Goal: Find contact information: Find contact information

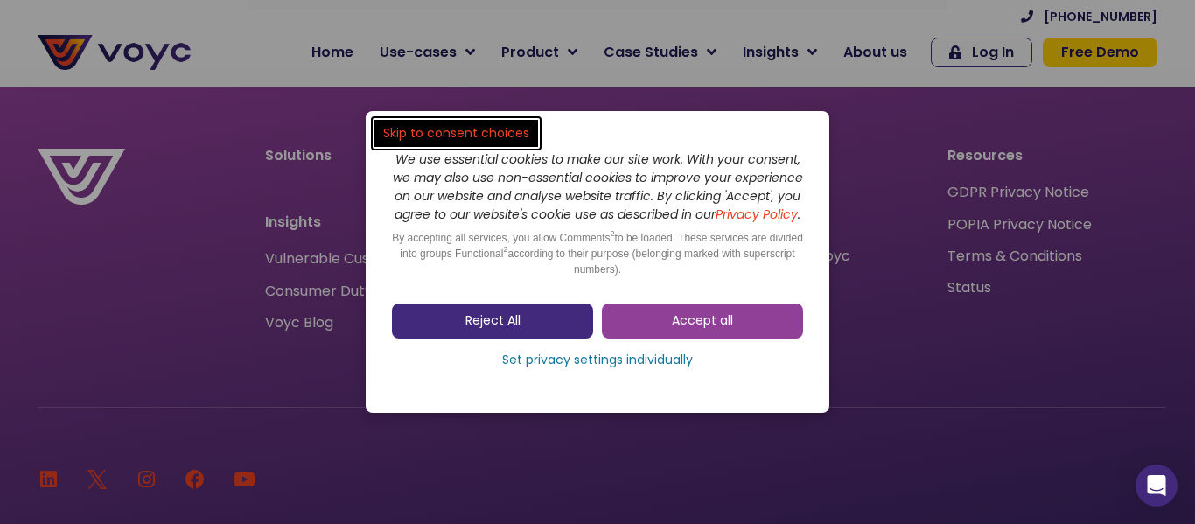
click at [472, 330] on span "Reject All" at bounding box center [493, 321] width 55 height 18
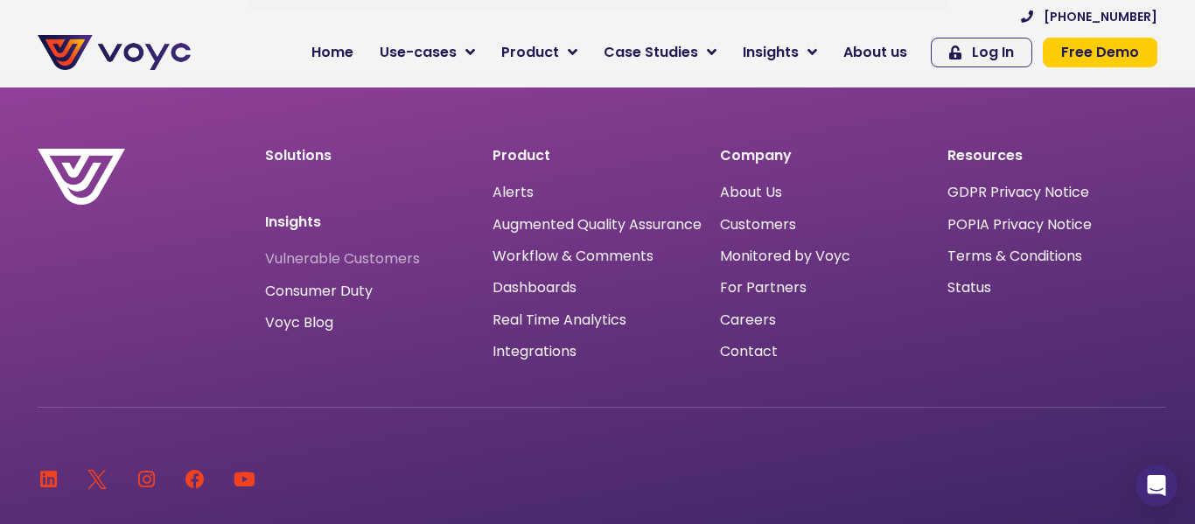
click at [358, 262] on span "Vulnerable Customers" at bounding box center [342, 259] width 155 height 14
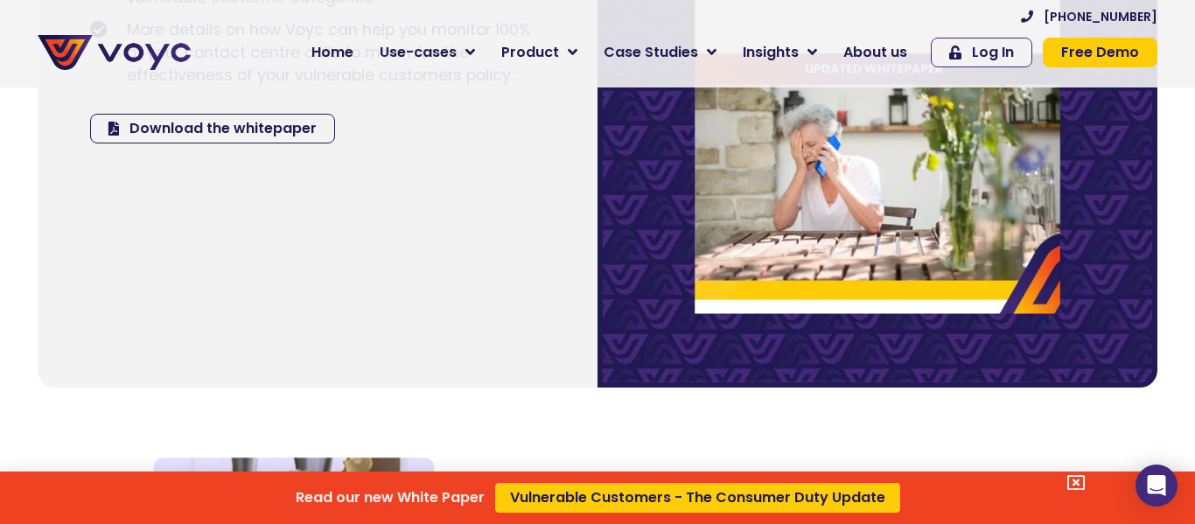
scroll to position [3199, 0]
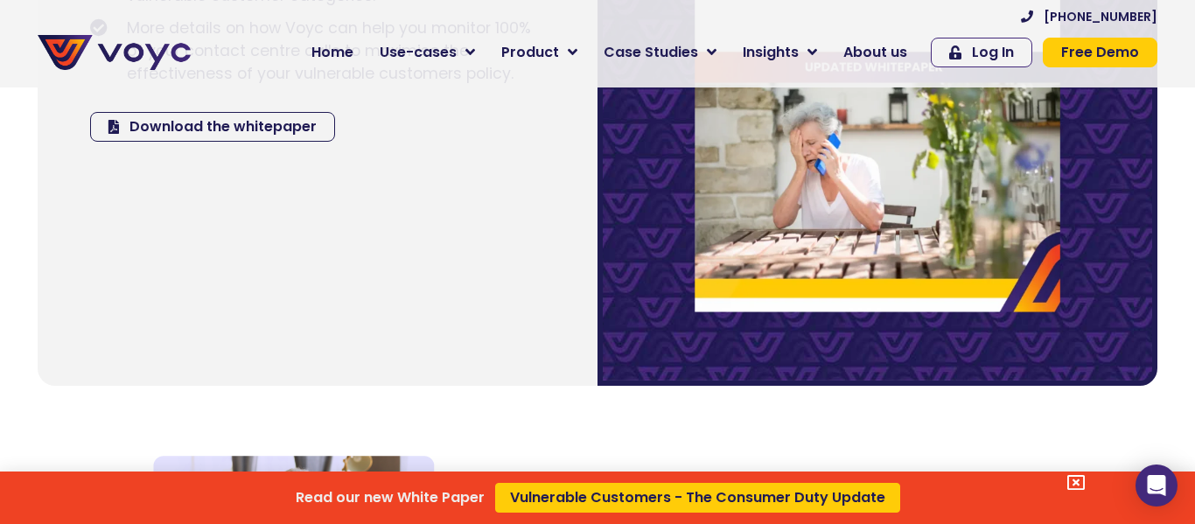
click at [1080, 482] on icon at bounding box center [1077, 483] width 18 height 18
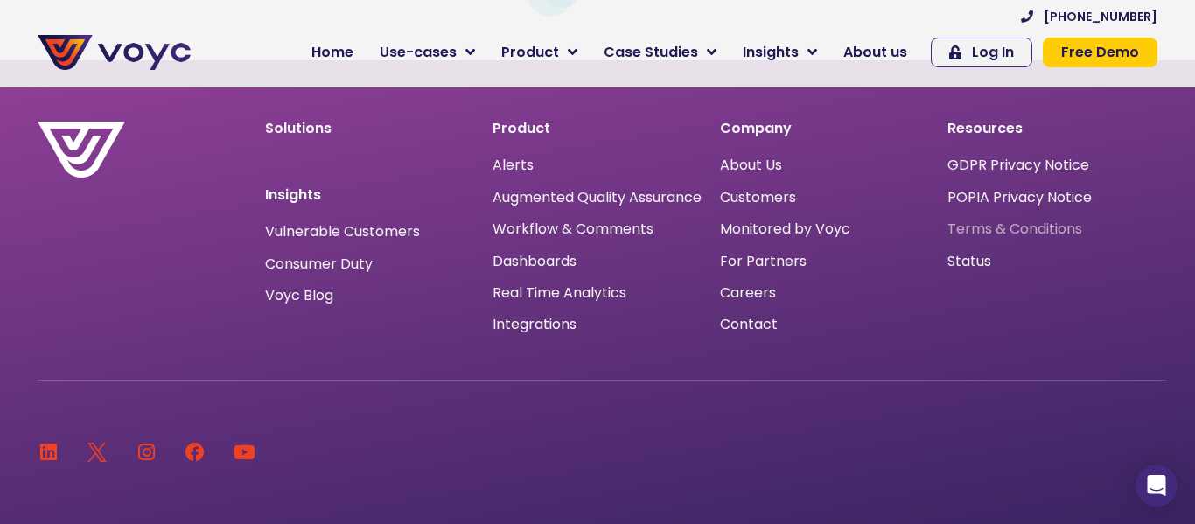
scroll to position [8285, 0]
click at [977, 166] on span "GDPR Privacy Notice" at bounding box center [1019, 166] width 142 height 0
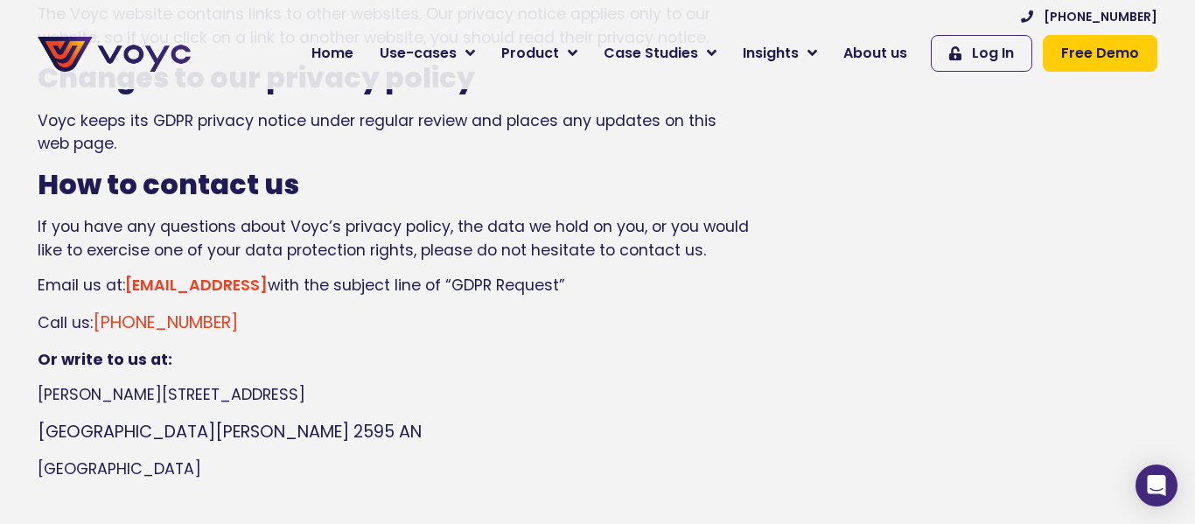
scroll to position [1750, 0]
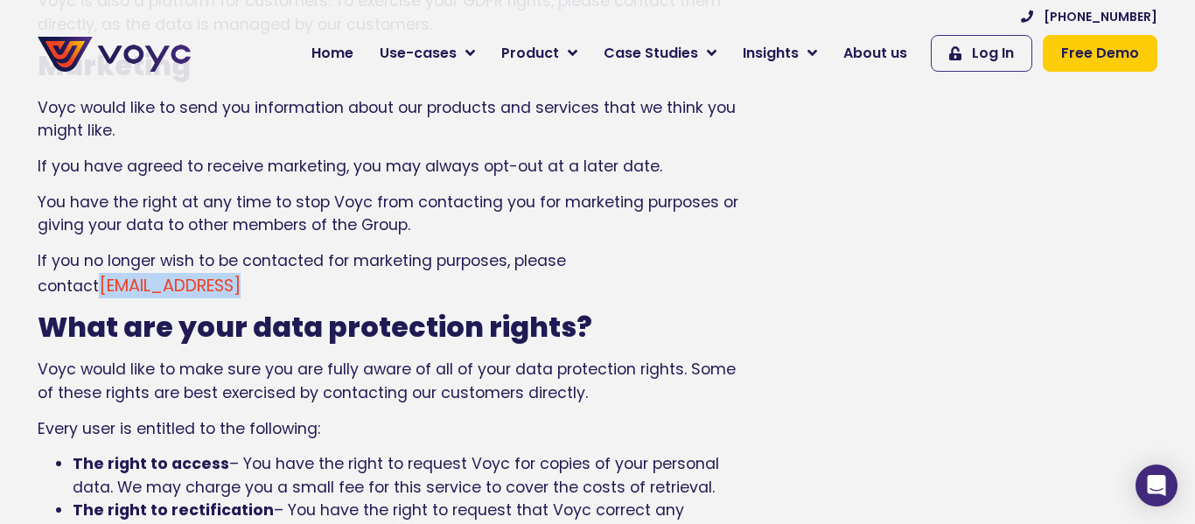
drag, startPoint x: 249, startPoint y: 260, endPoint x: 102, endPoint y: 266, distance: 147.1
click at [102, 266] on p "If you no longer wish to be contacted for marketing purposes, please contact [E…" at bounding box center [395, 273] width 715 height 48
copy link "[EMAIL_ADDRESS]"
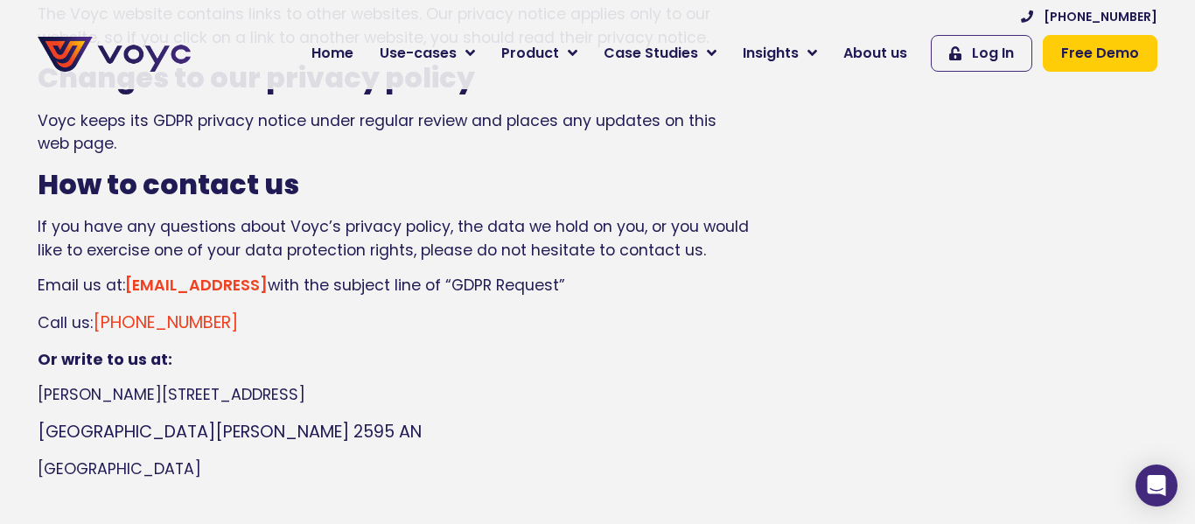
scroll to position [2618, 0]
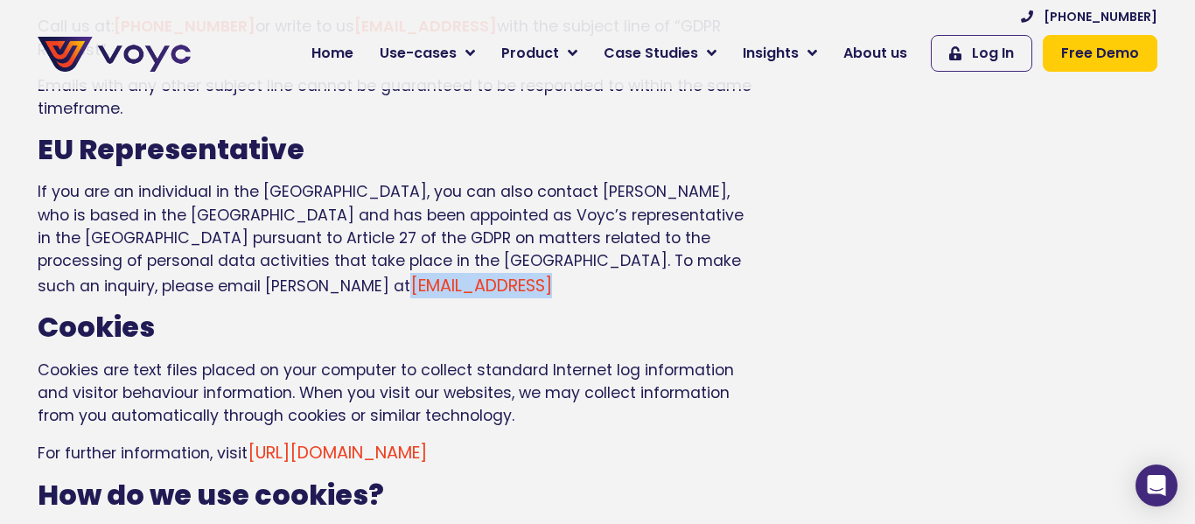
drag, startPoint x: 211, startPoint y: 263, endPoint x: 56, endPoint y: 269, distance: 155.0
click at [56, 269] on p "If you are an individual in the [GEOGRAPHIC_DATA], you can also contact [PERSON…" at bounding box center [395, 239] width 715 height 118
copy link "[EMAIL_ADDRESS]"
